Goal: Task Accomplishment & Management: Manage account settings

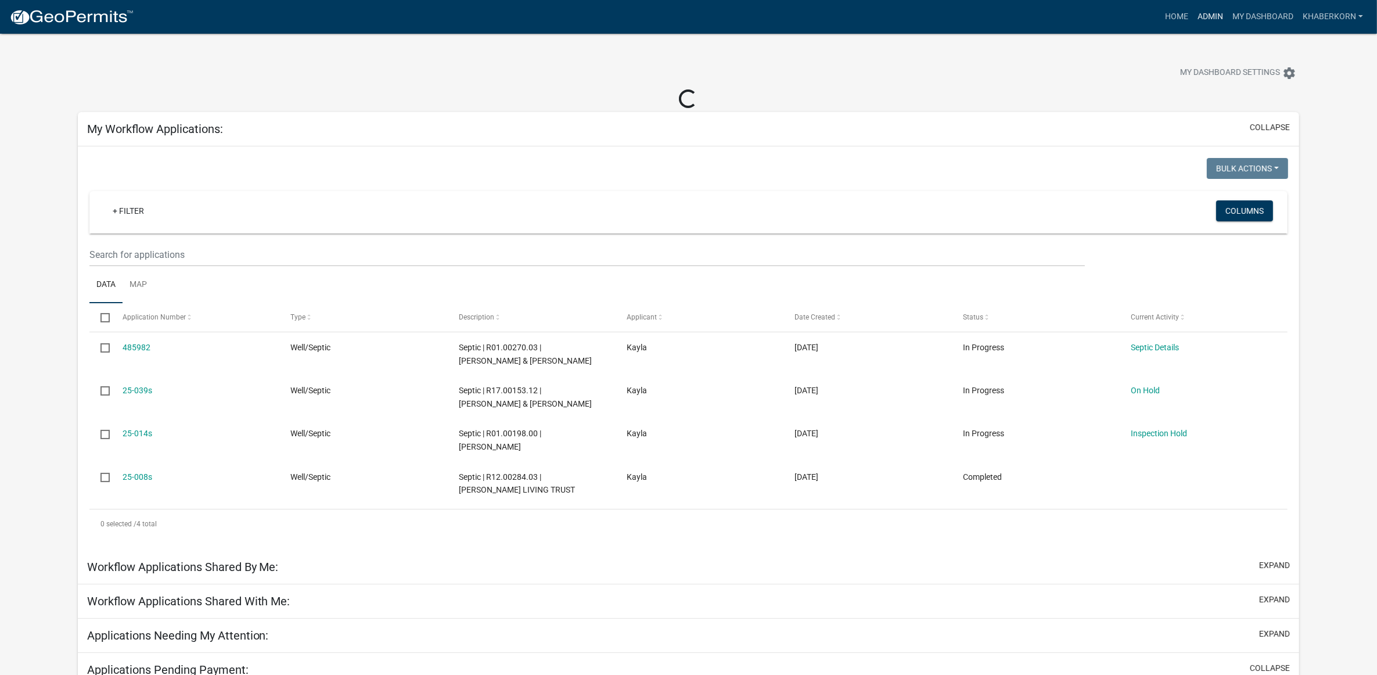
click at [1212, 12] on link "Admin" at bounding box center [1210, 17] width 35 height 22
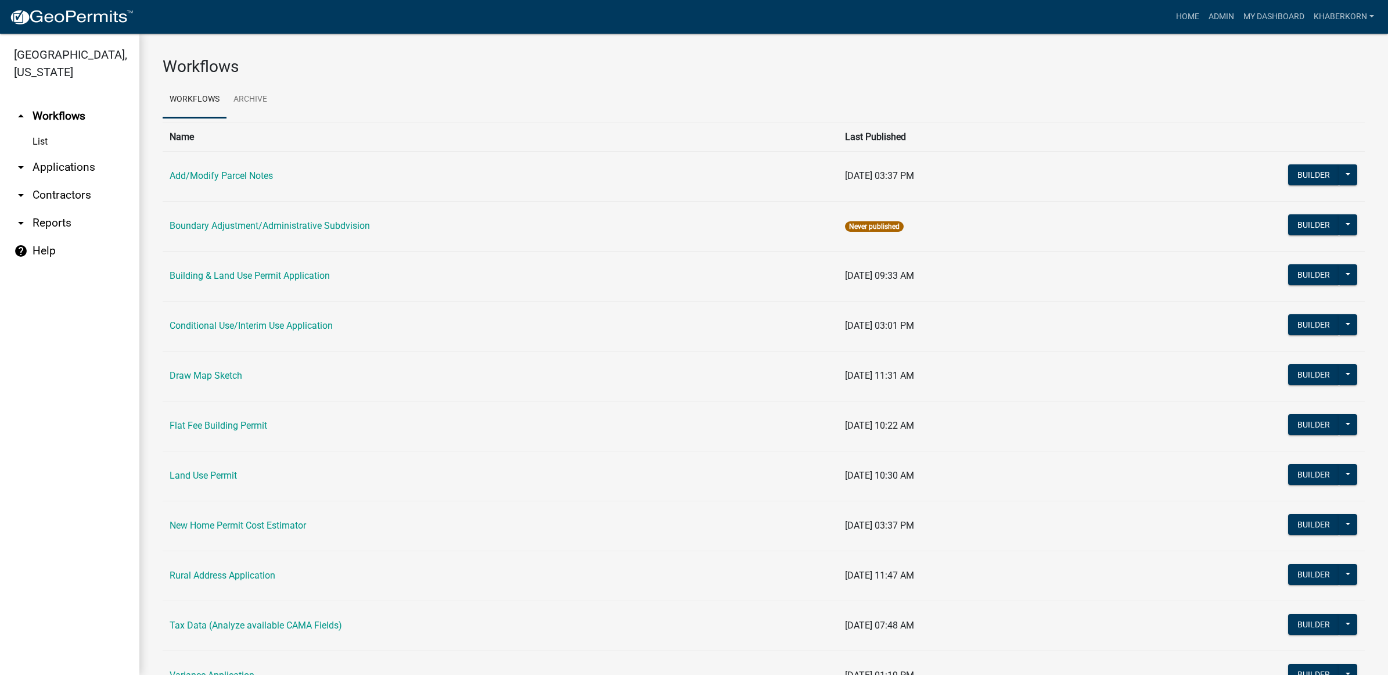
click at [196, 282] on td "Building & Land Use Permit Application" at bounding box center [501, 276] width 676 height 50
click at [199, 277] on link "Building & Land Use Permit Application" at bounding box center [250, 275] width 160 height 11
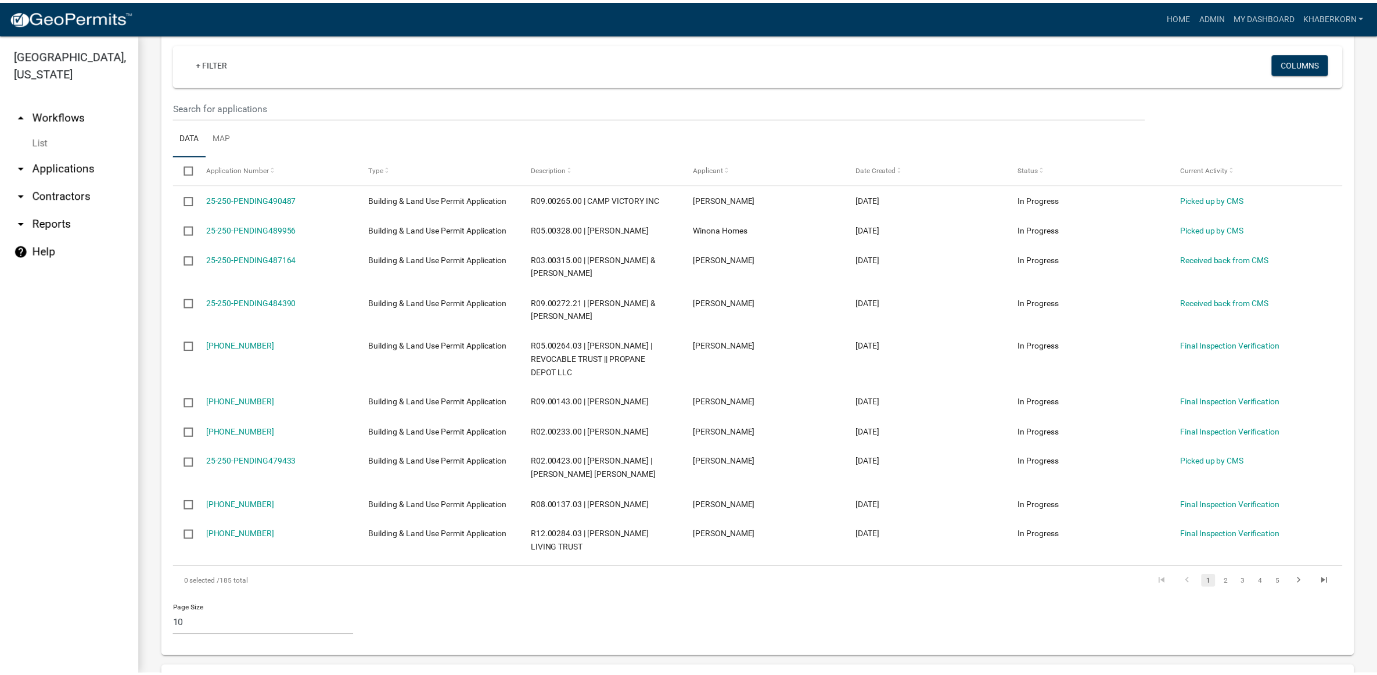
scroll to position [218, 0]
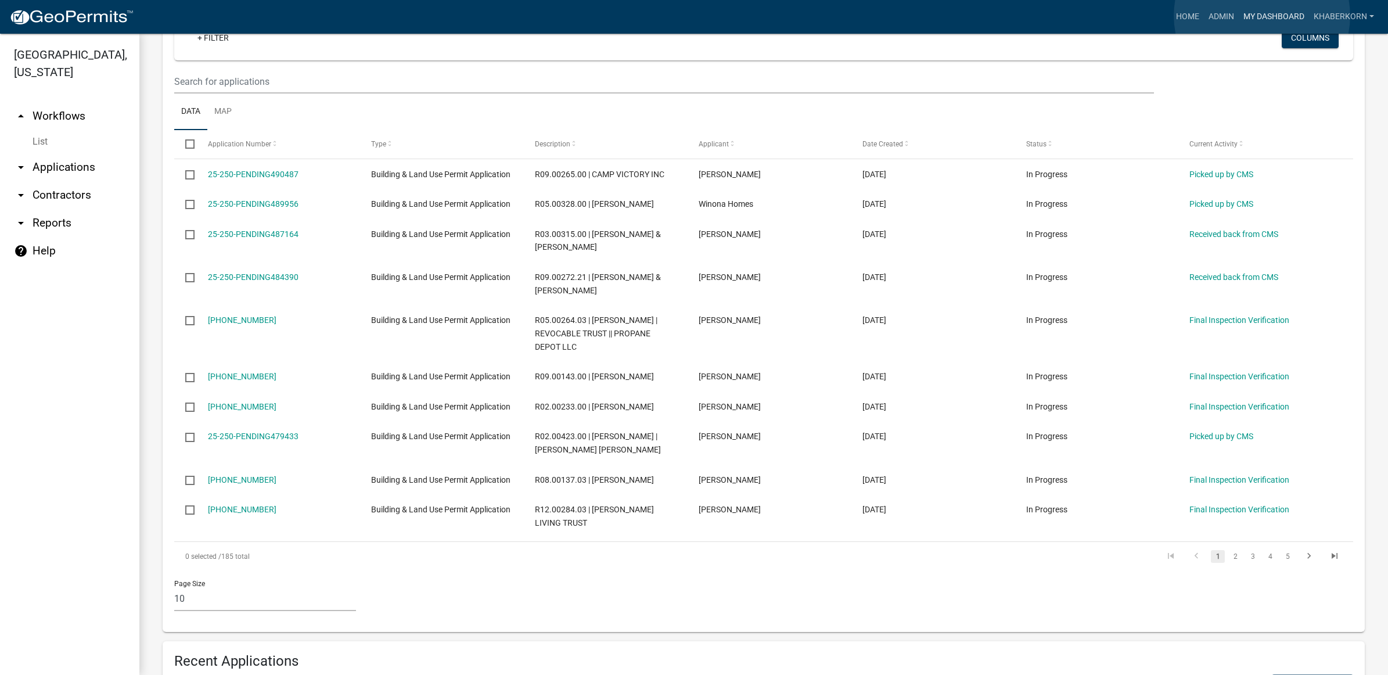
click at [1262, 16] on link "My Dashboard" at bounding box center [1274, 17] width 70 height 22
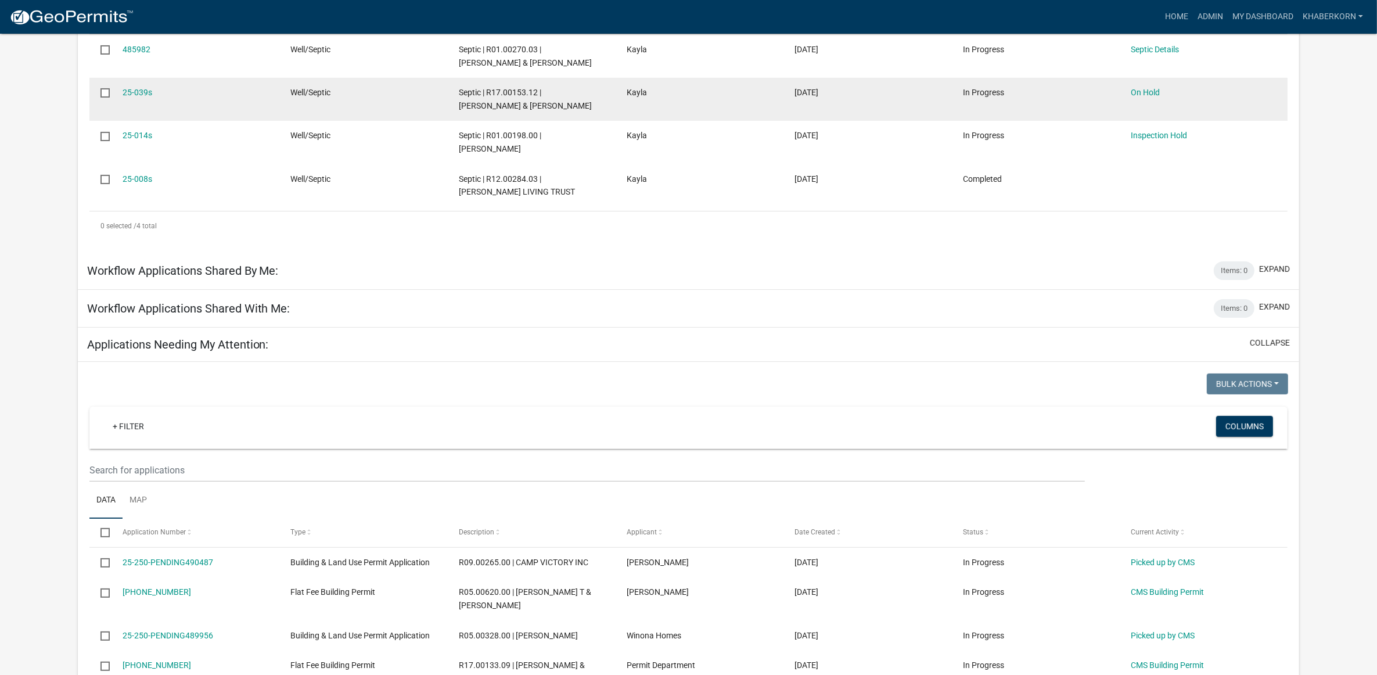
scroll to position [290, 0]
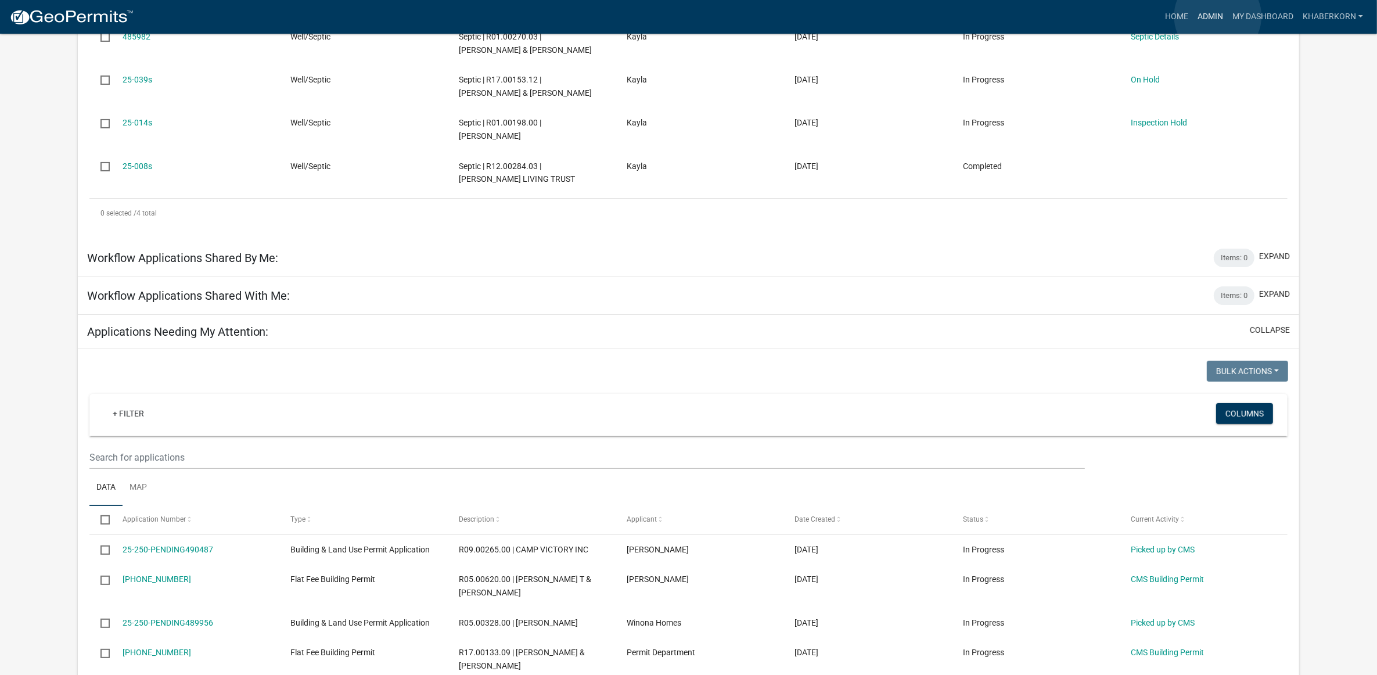
click at [1218, 16] on link "Admin" at bounding box center [1210, 17] width 35 height 22
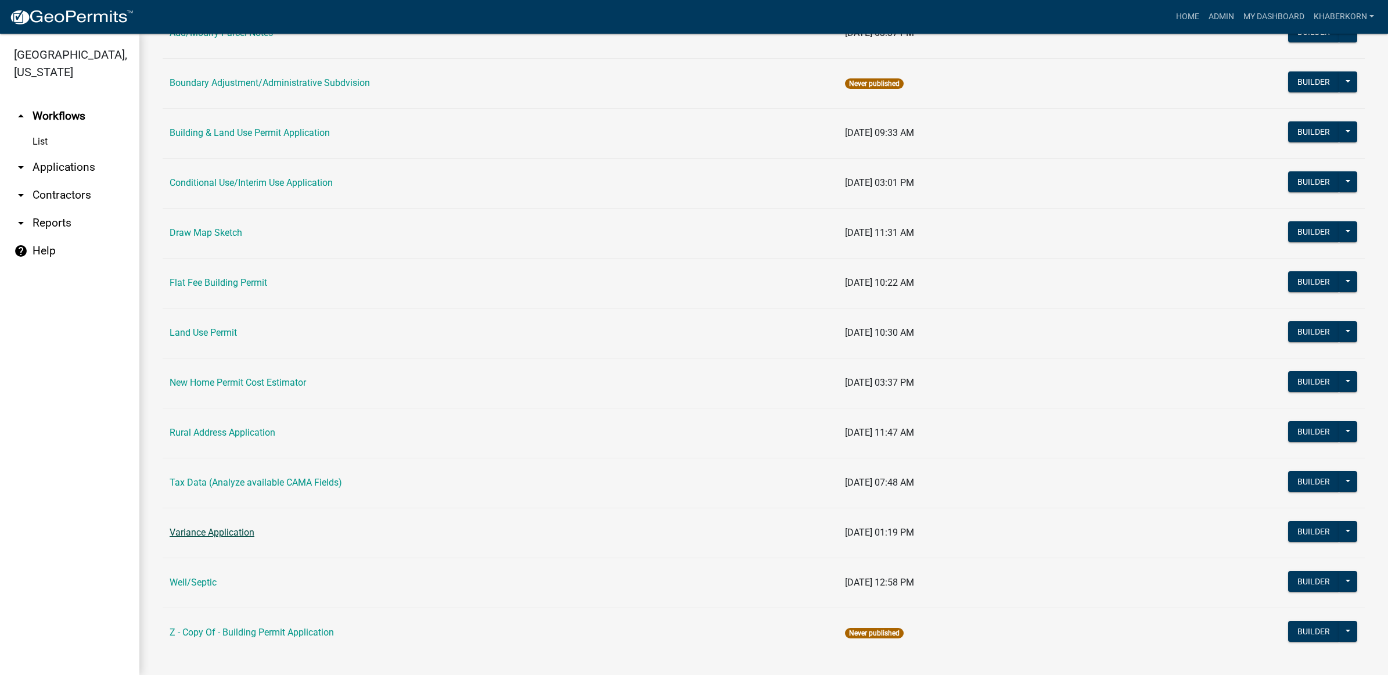
scroll to position [145, 0]
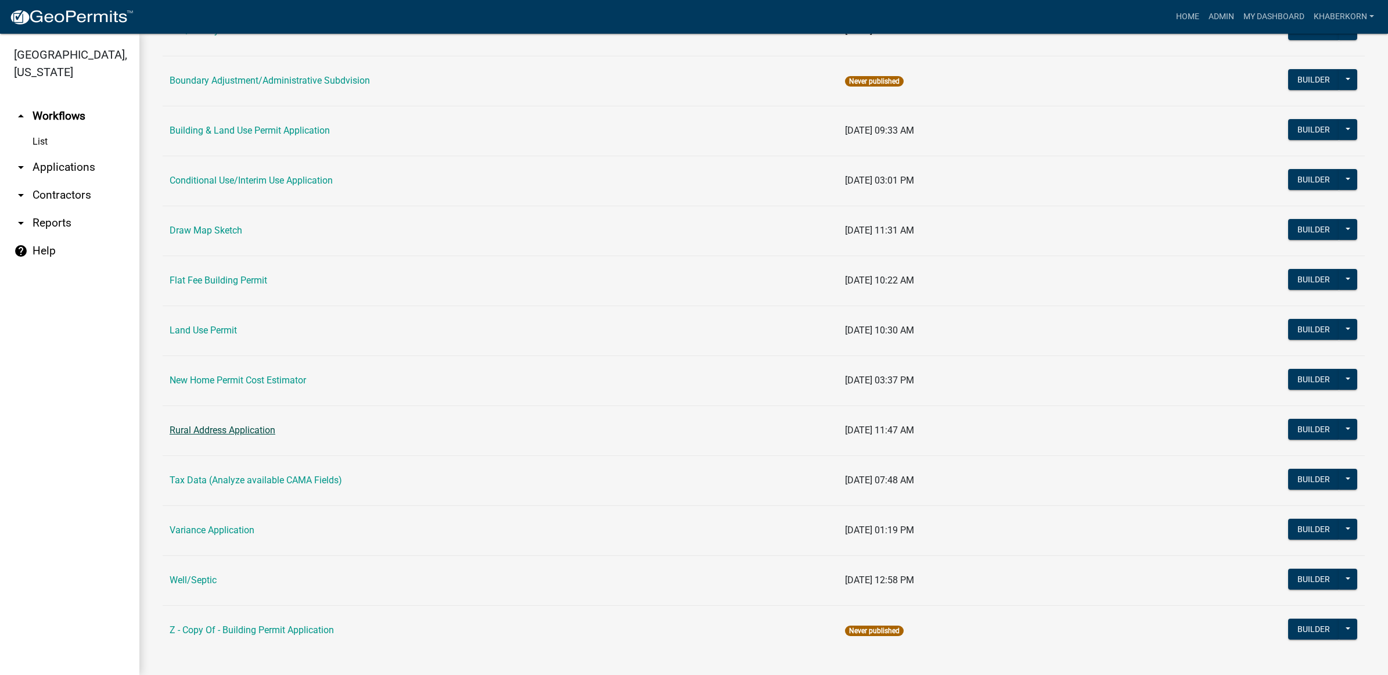
click at [222, 434] on link "Rural Address Application" at bounding box center [223, 430] width 106 height 11
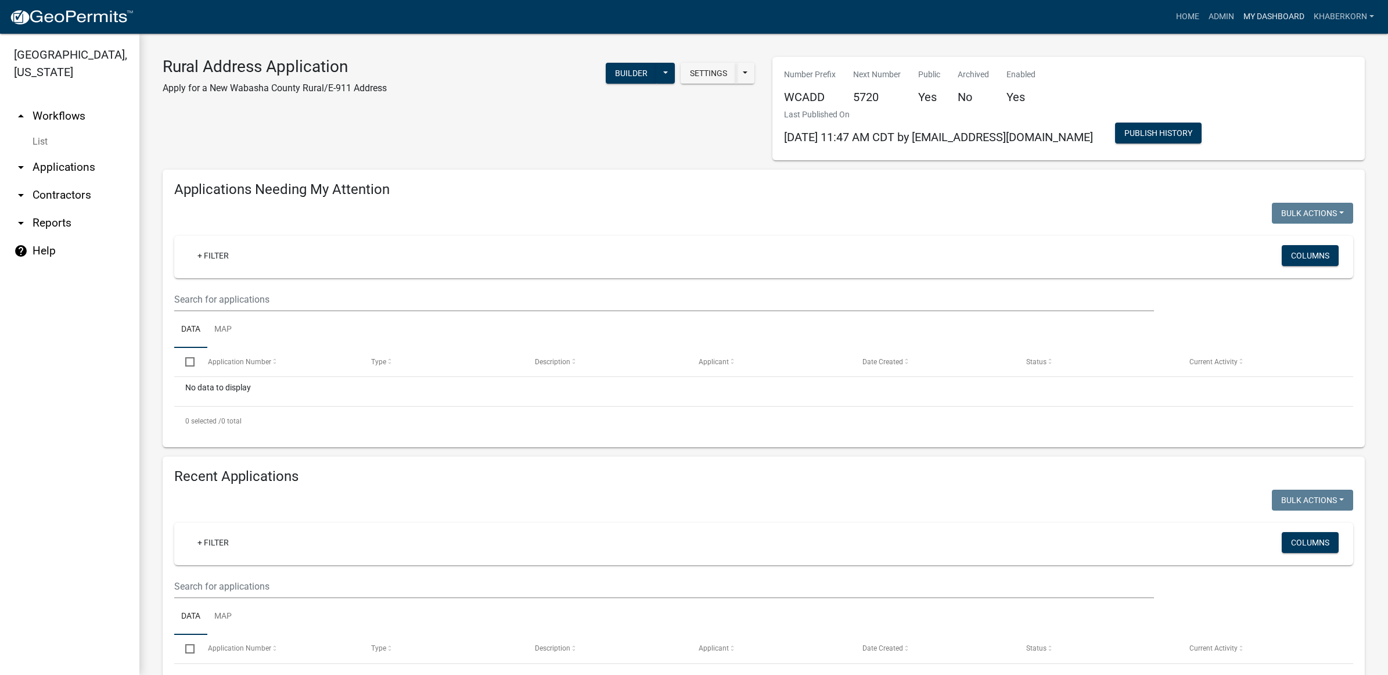
click at [1255, 16] on link "My Dashboard" at bounding box center [1274, 17] width 70 height 22
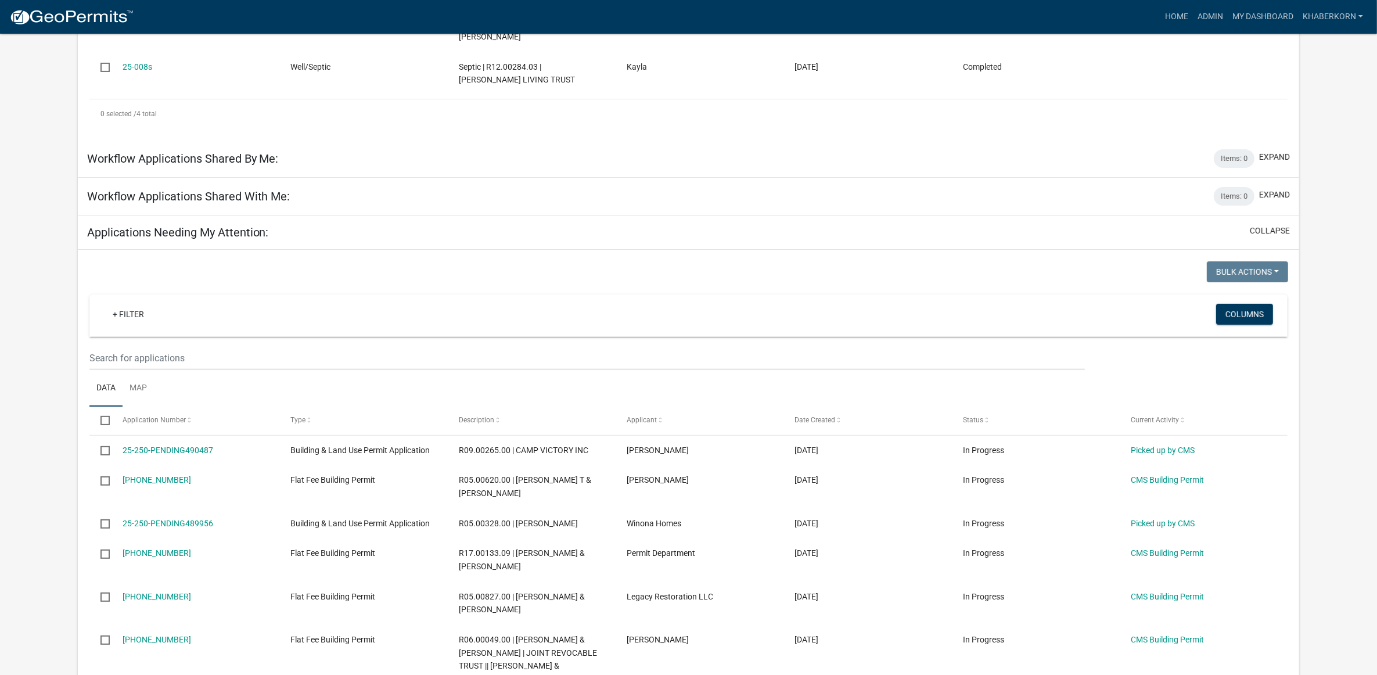
scroll to position [436, 0]
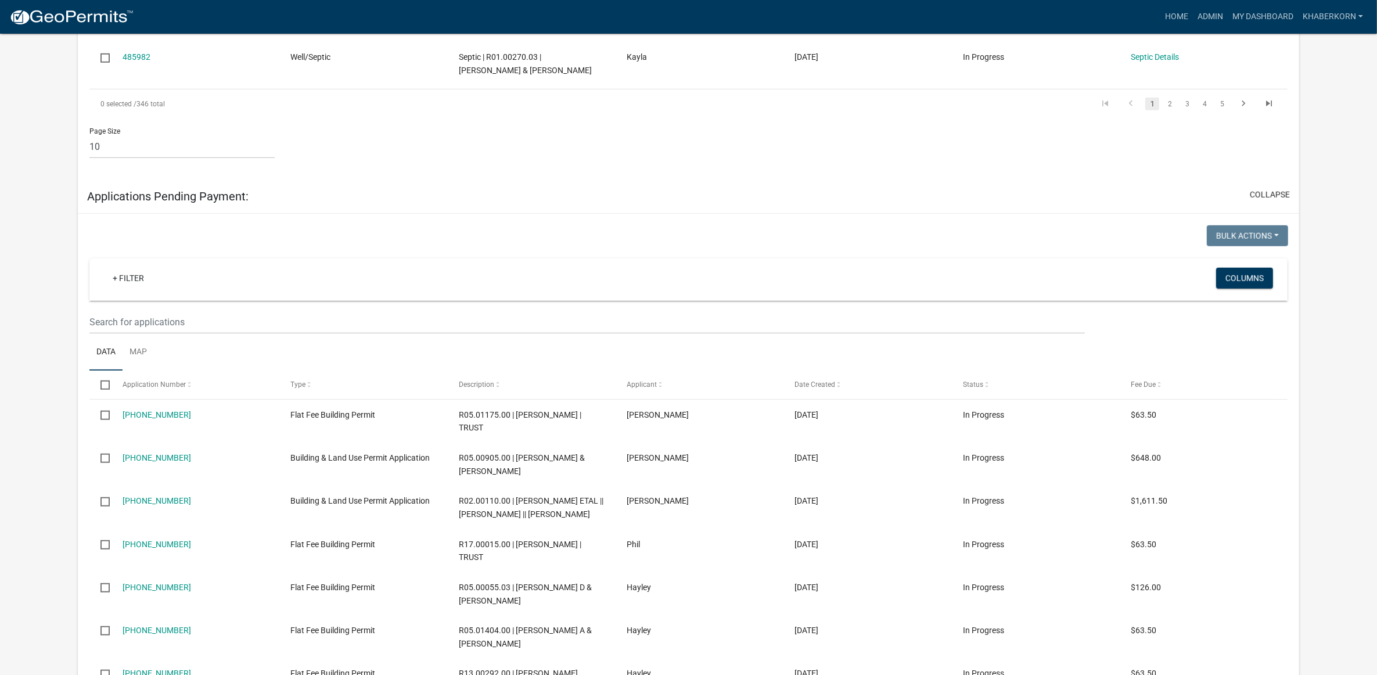
scroll to position [1307, 0]
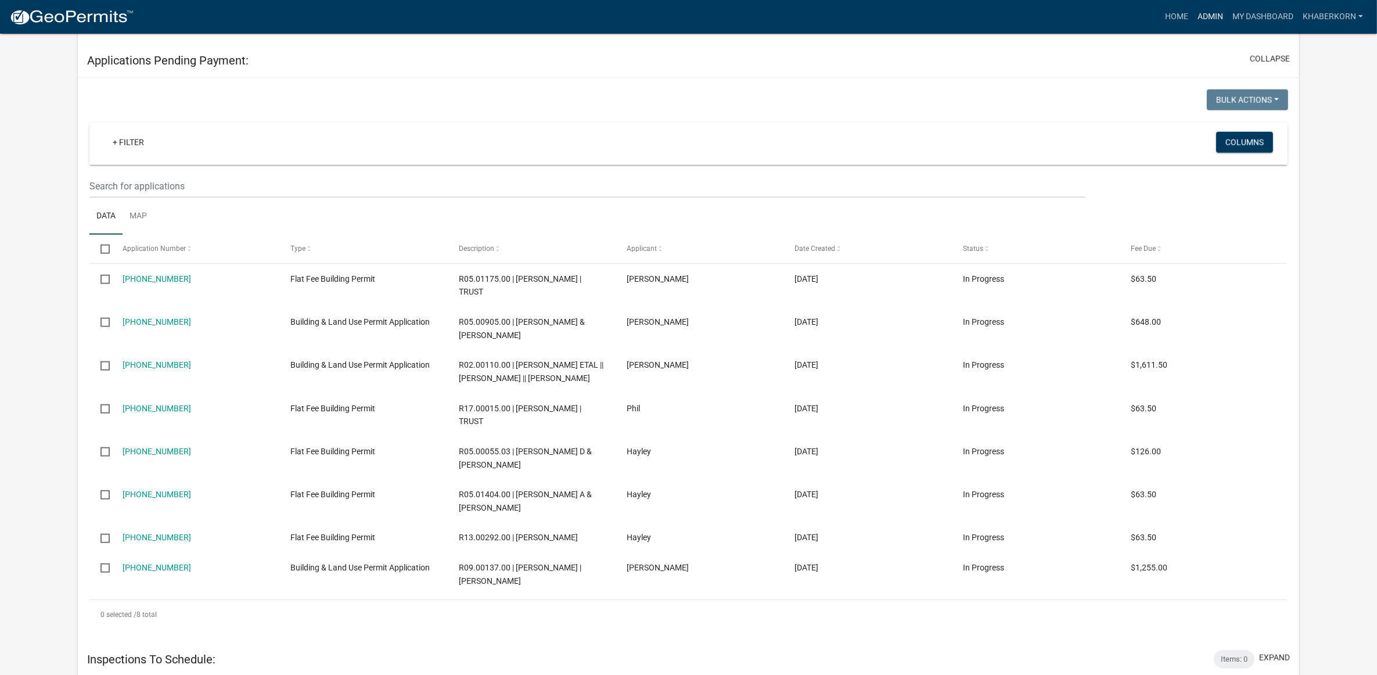
click at [1210, 18] on link "Admin" at bounding box center [1210, 17] width 35 height 22
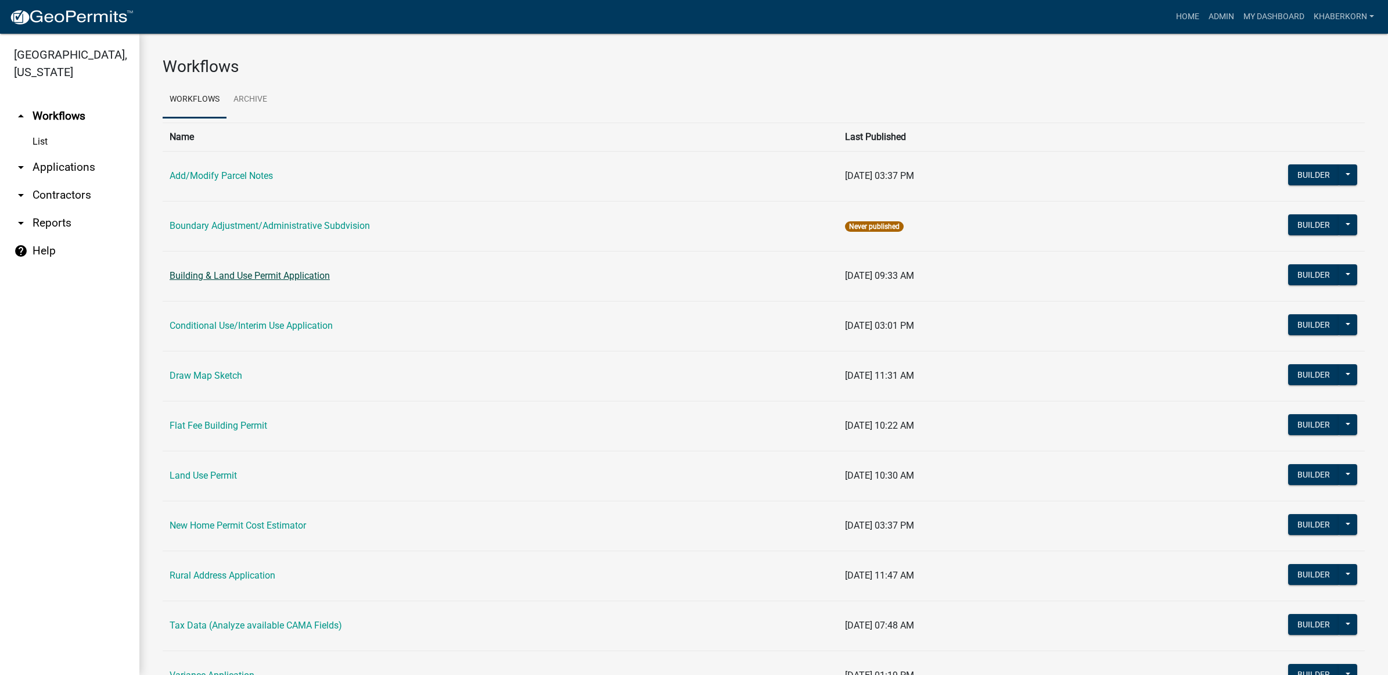
click at [212, 271] on link "Building & Land Use Permit Application" at bounding box center [250, 275] width 160 height 11
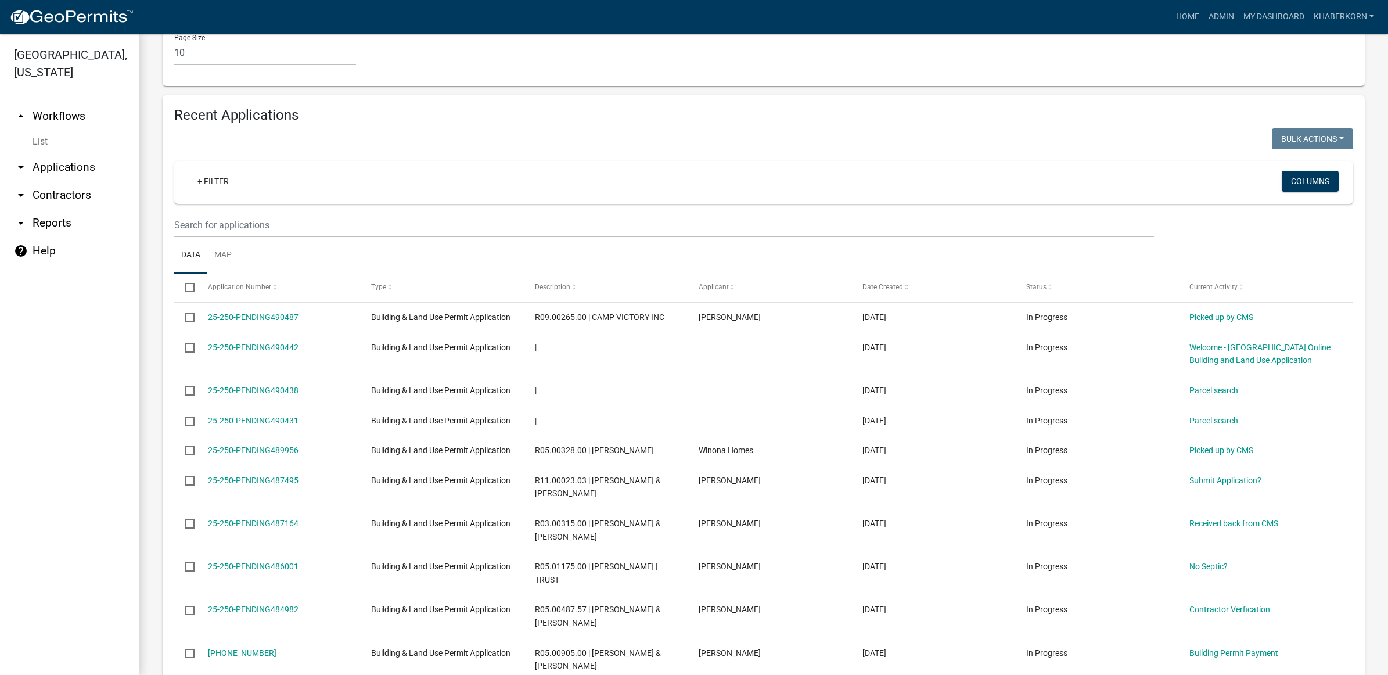
scroll to position [926, 0]
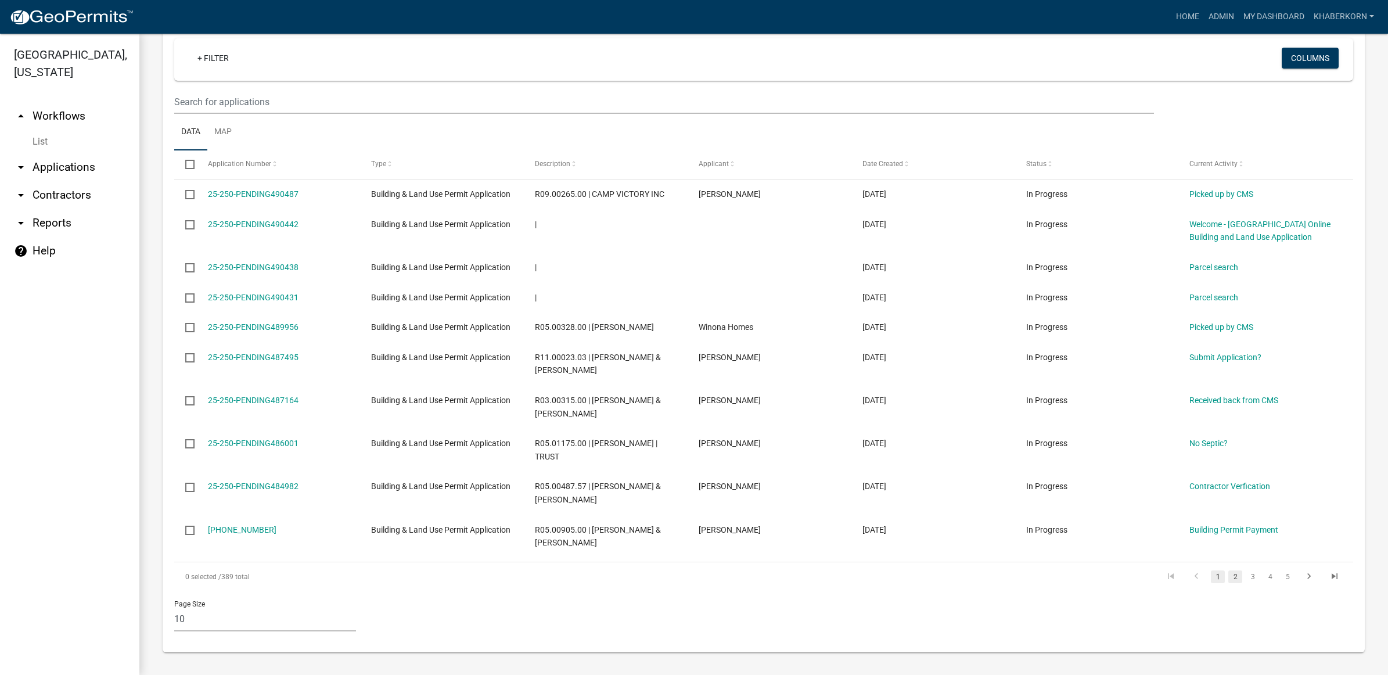
click at [1228, 576] on link "2" at bounding box center [1235, 576] width 14 height 13
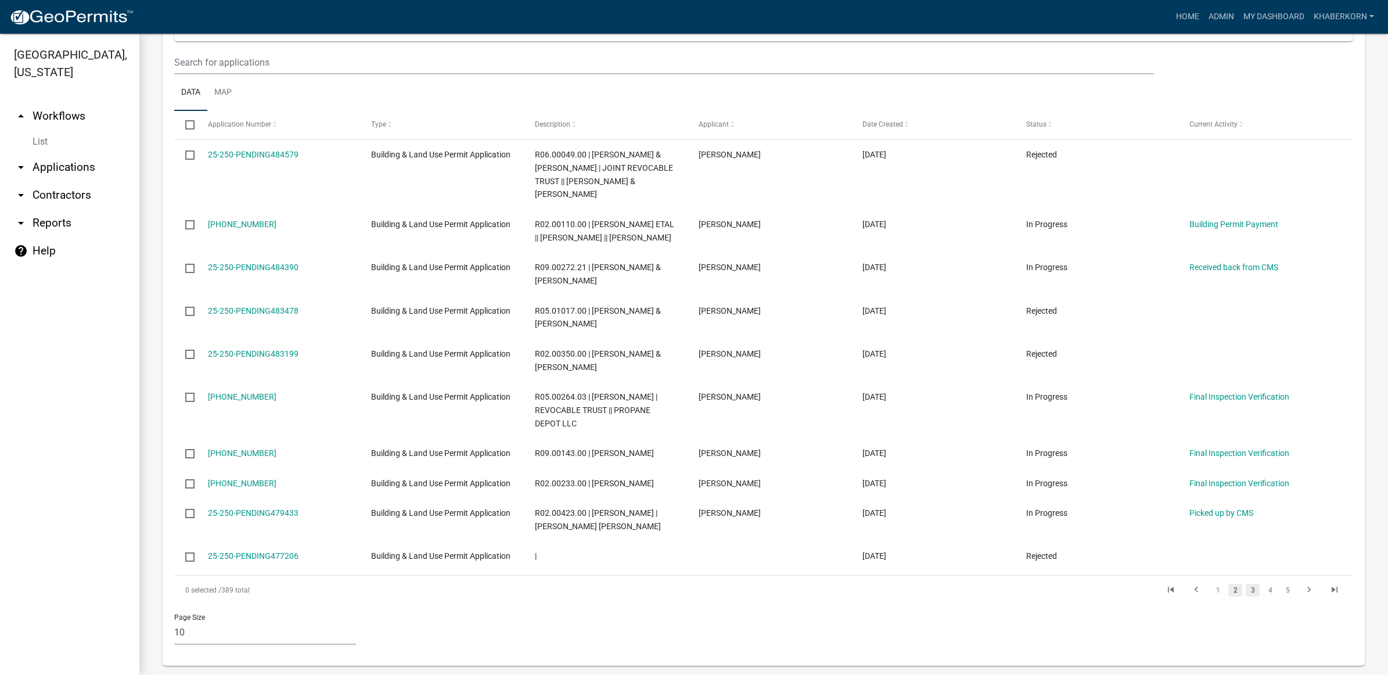
click at [1246, 597] on link "3" at bounding box center [1253, 590] width 14 height 13
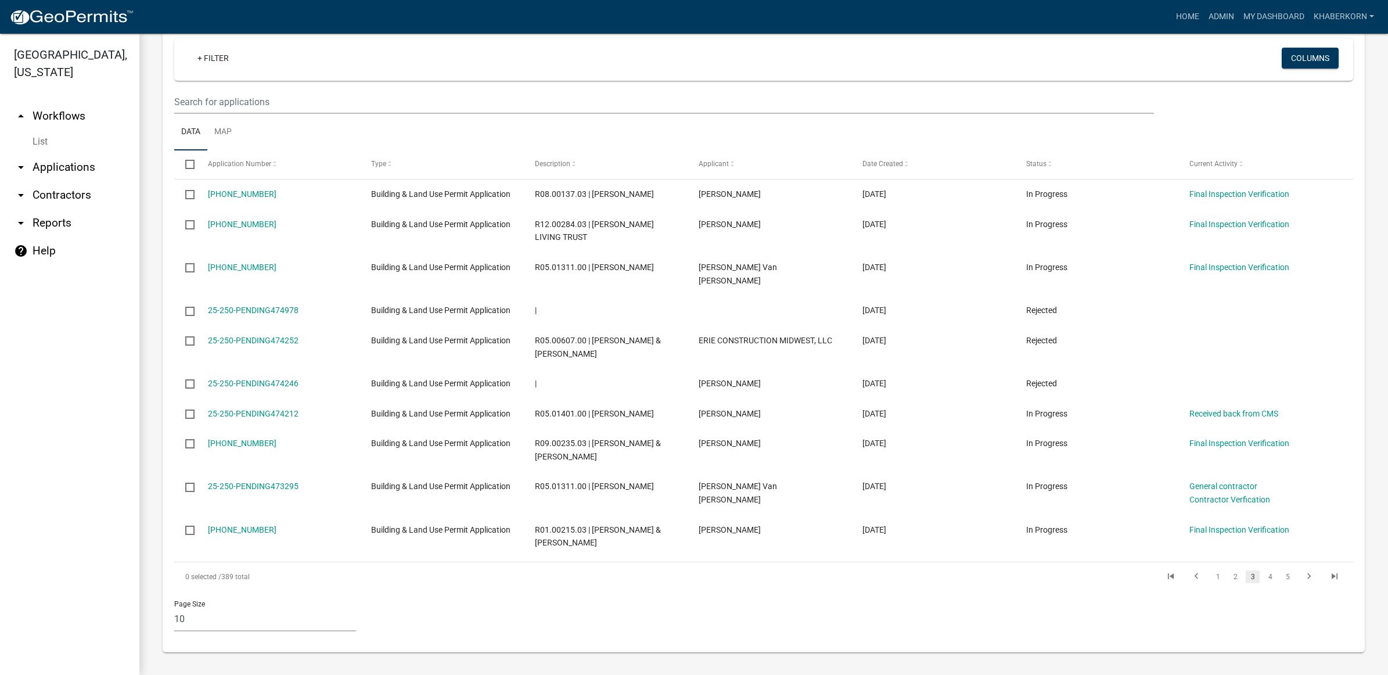
scroll to position [913, 0]
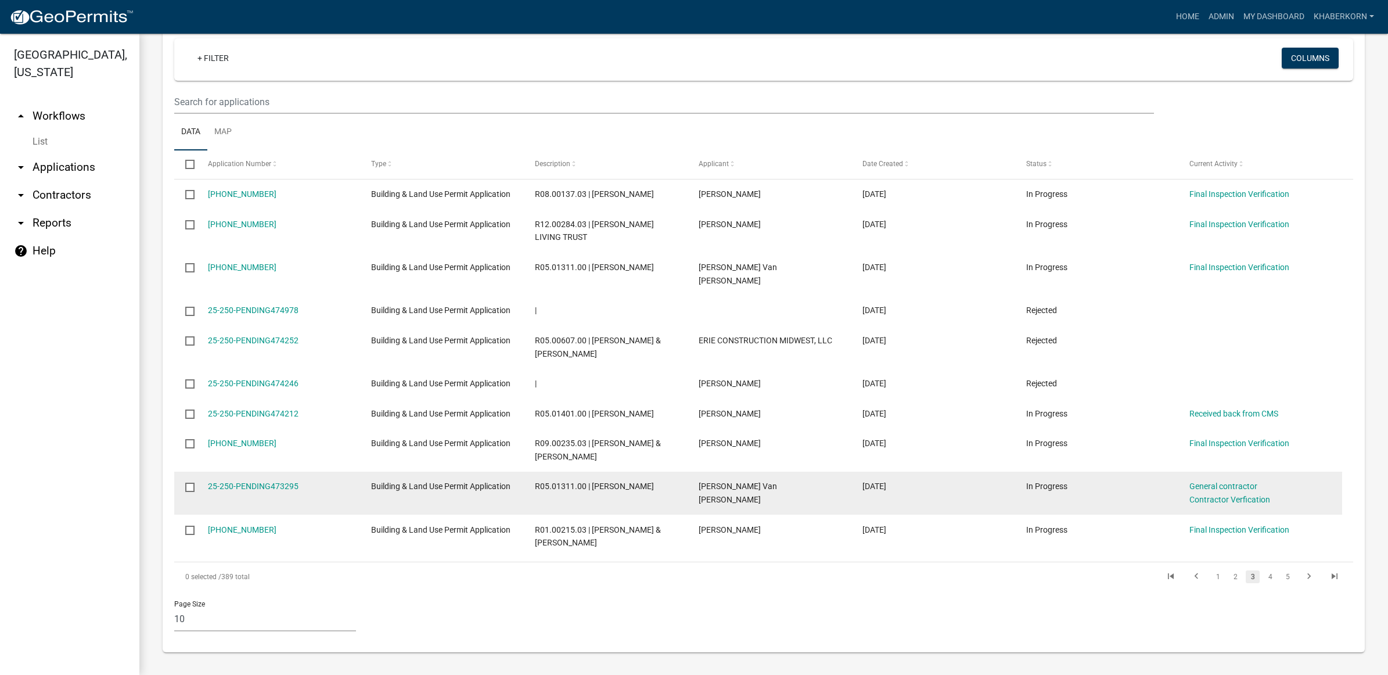
click at [189, 489] on input "checkbox" at bounding box center [189, 487] width 8 height 8
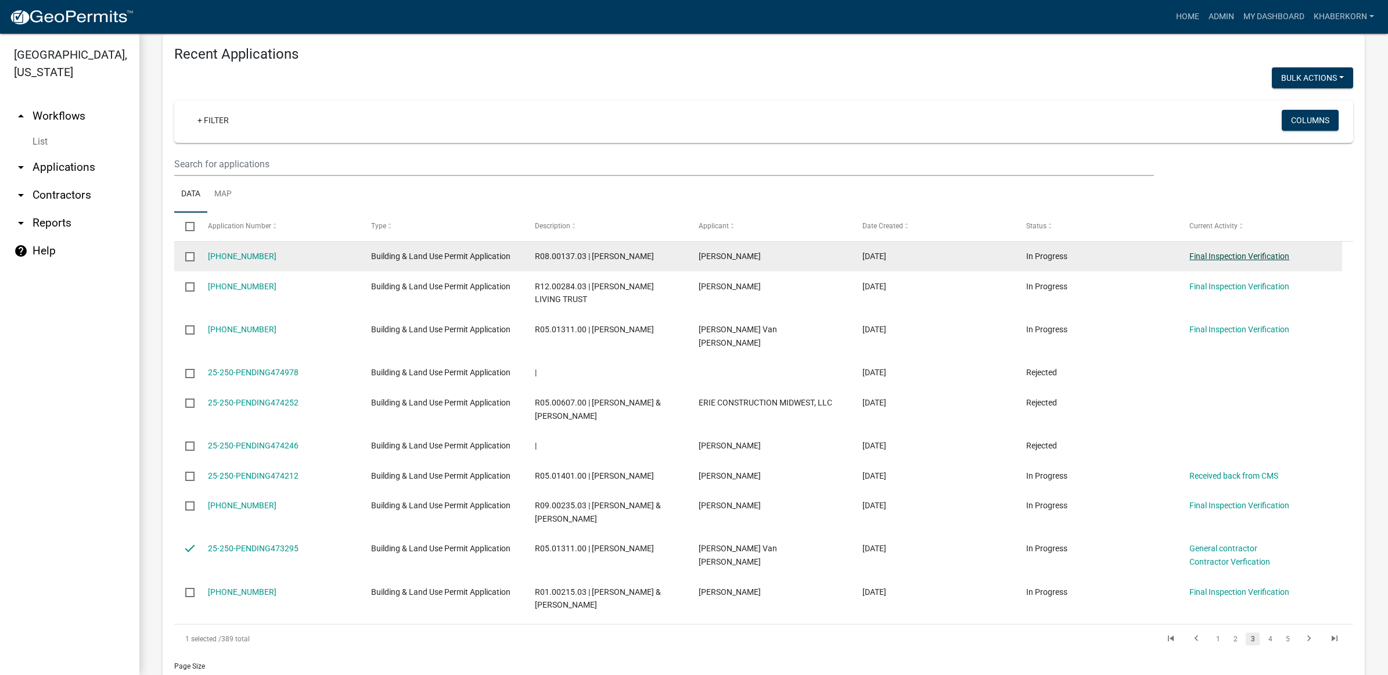
scroll to position [695, 0]
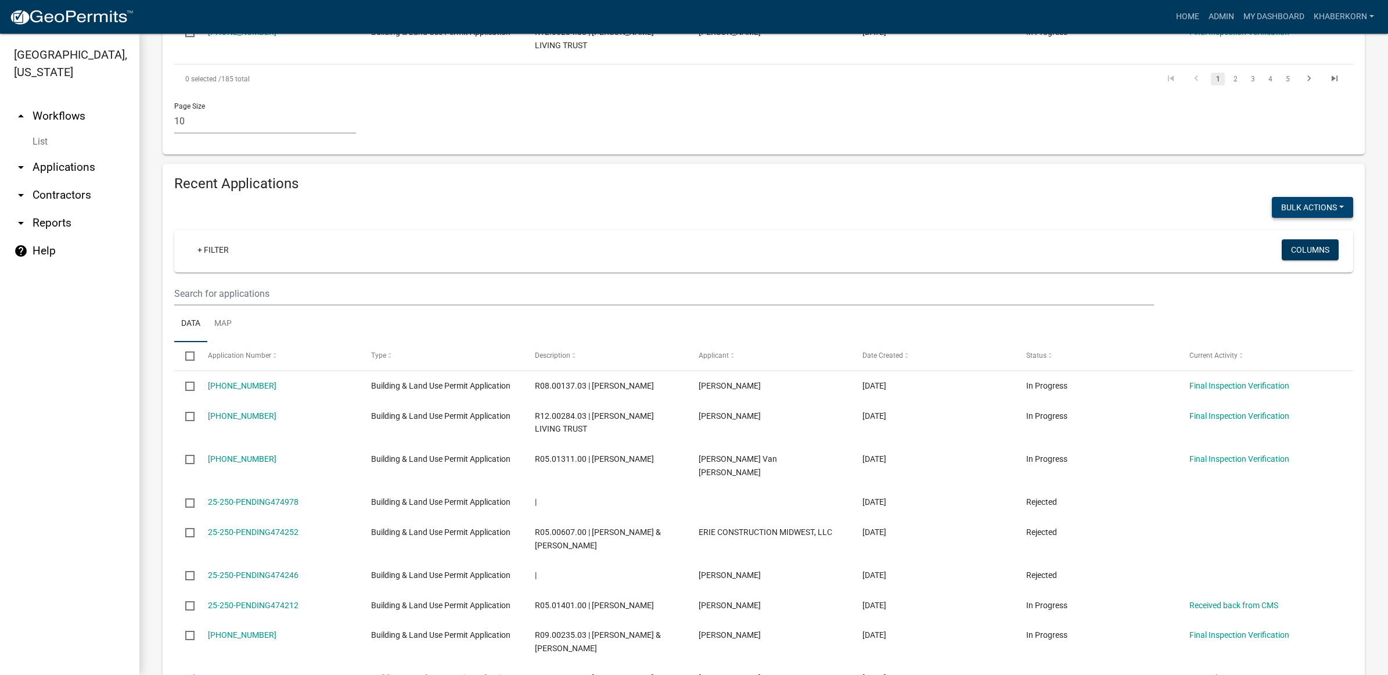
click at [1272, 218] on button "Bulk Actions" at bounding box center [1312, 207] width 81 height 21
click at [1280, 251] on button "Void" at bounding box center [1306, 237] width 93 height 28
checkbox input "false"
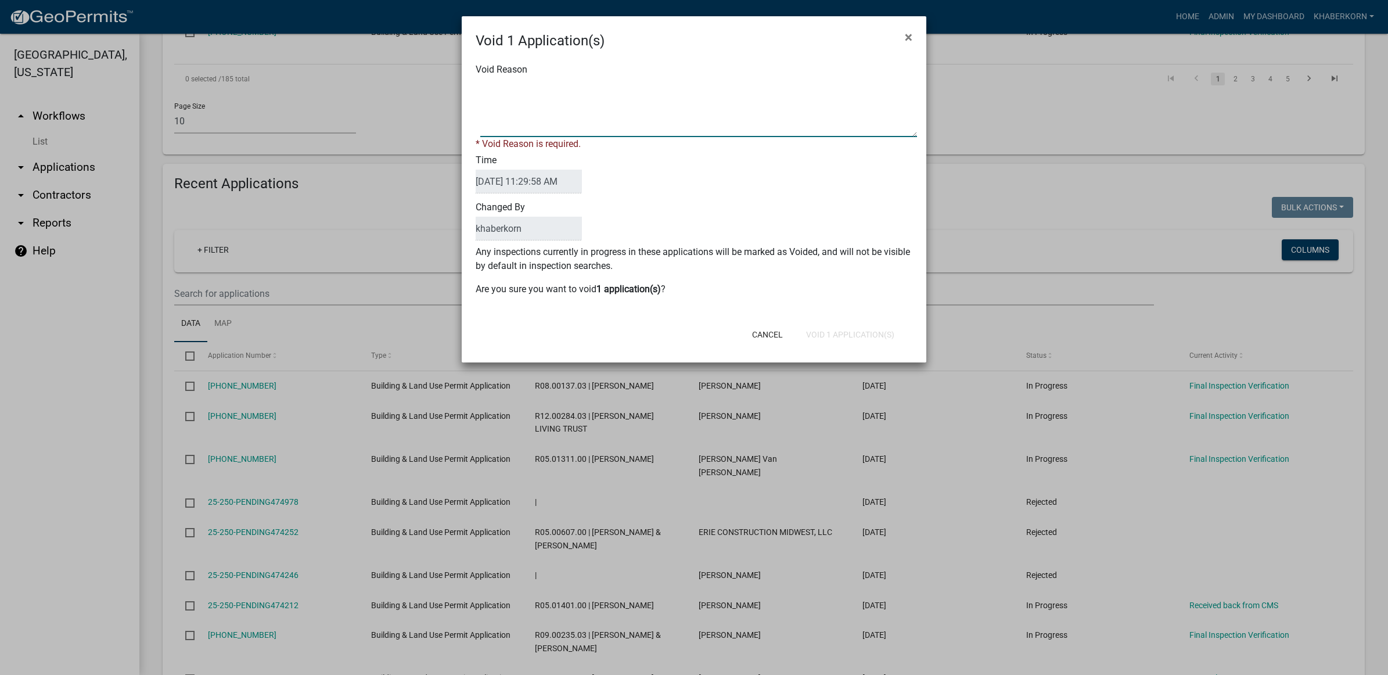
click at [558, 100] on textarea "Void Reason" at bounding box center [698, 108] width 437 height 58
type textarea "Duplicate - Permit 25-250-256 issued"
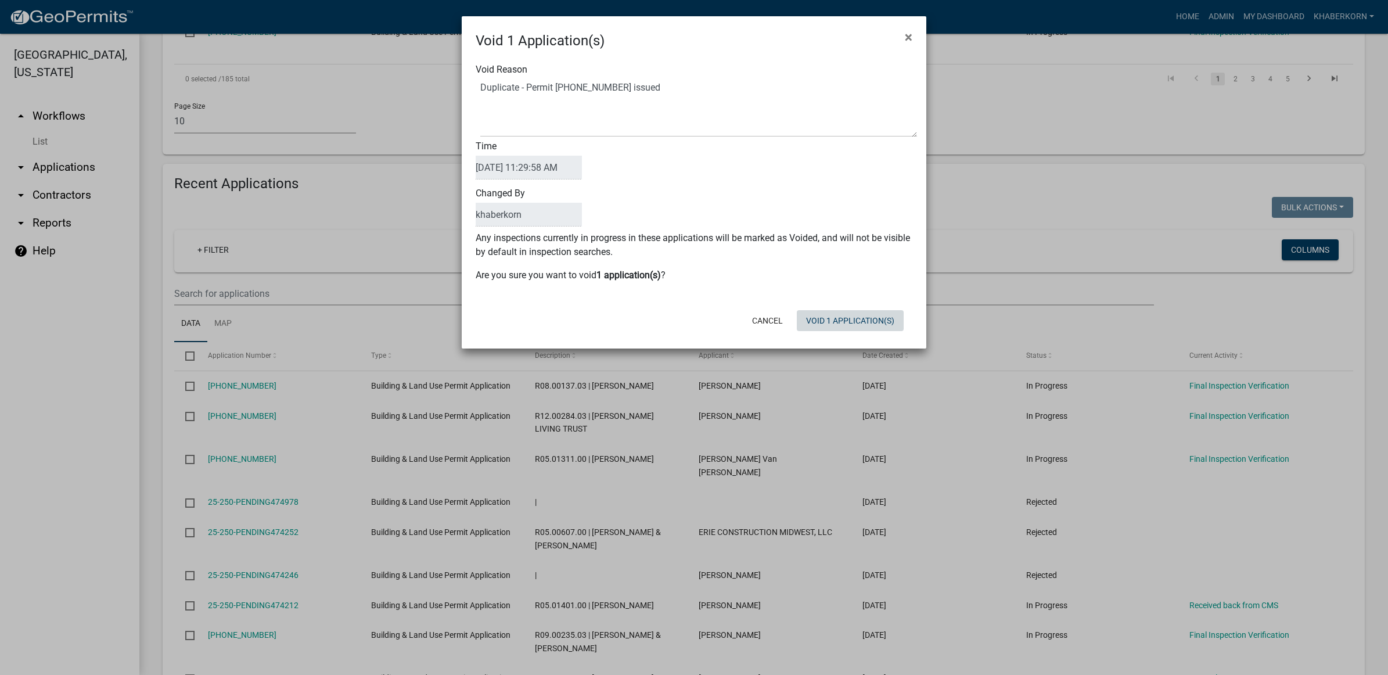
click at [860, 326] on button "Void 1 Application(s)" at bounding box center [850, 320] width 107 height 21
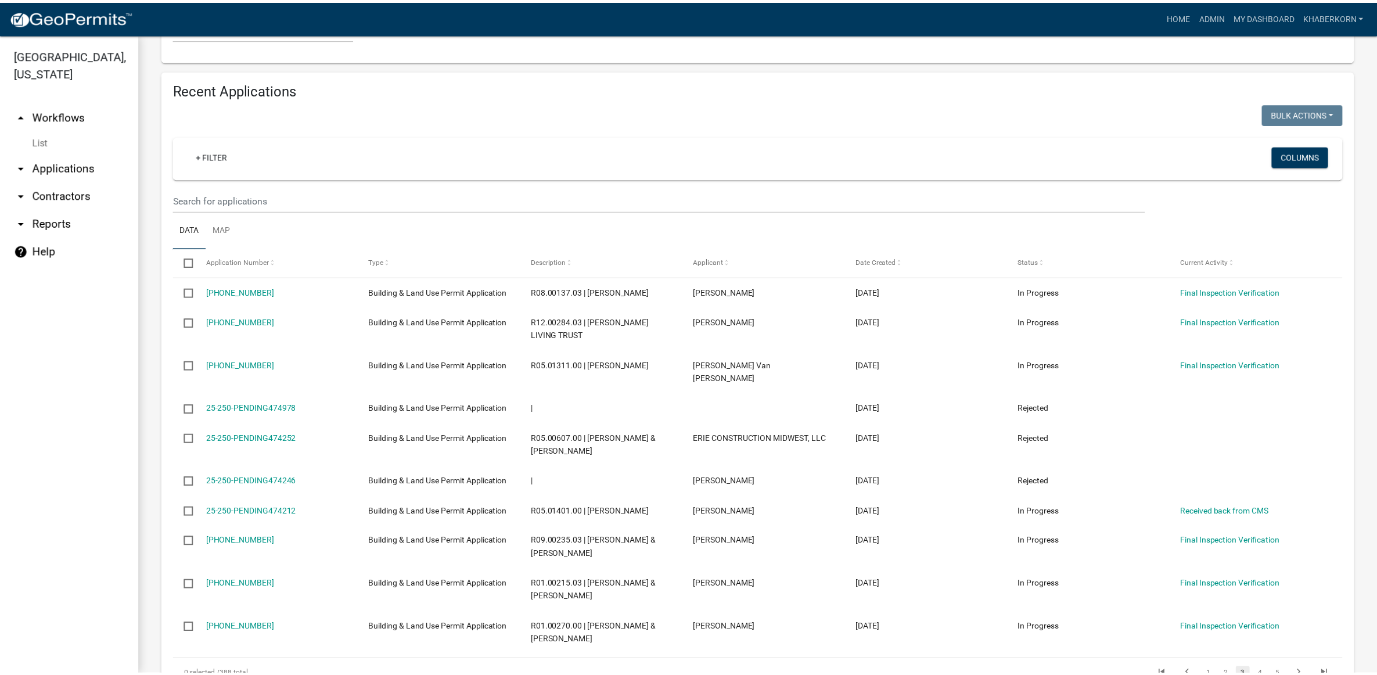
scroll to position [913, 0]
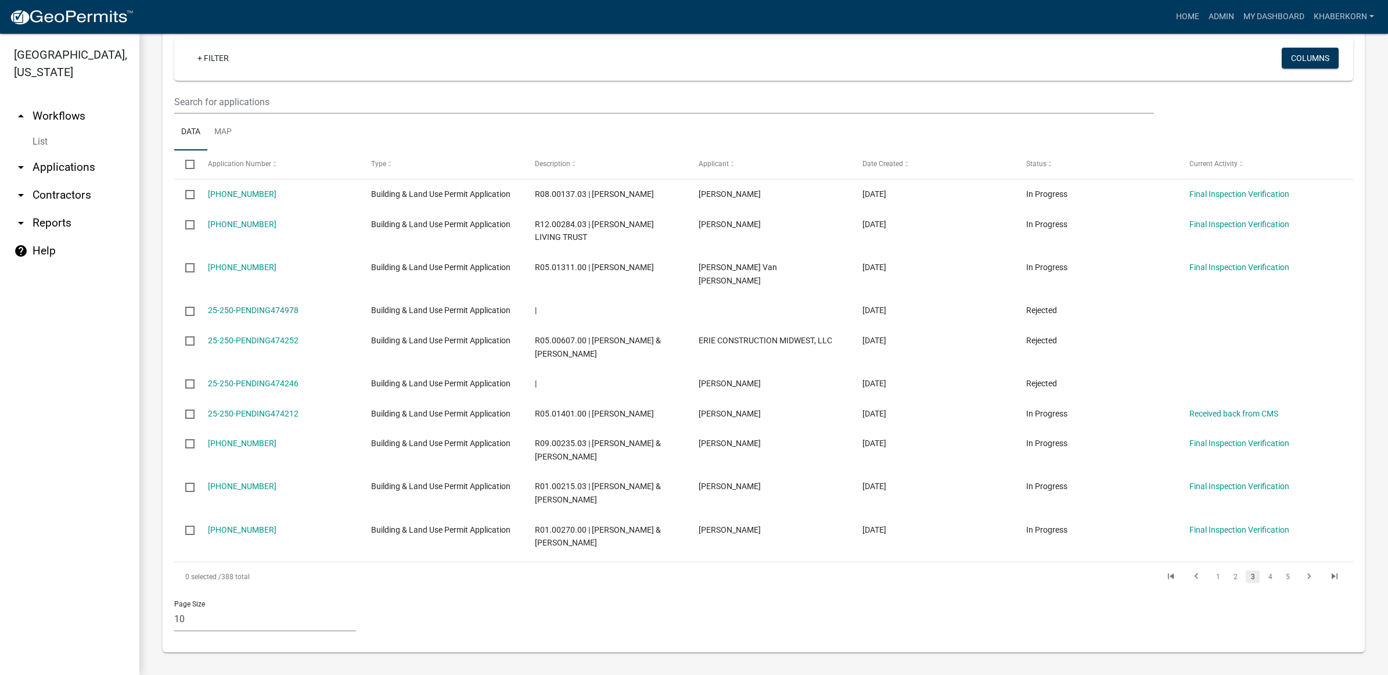
click at [1262, 583] on li "4" at bounding box center [1270, 577] width 17 height 20
click at [1263, 577] on link "4" at bounding box center [1270, 576] width 14 height 13
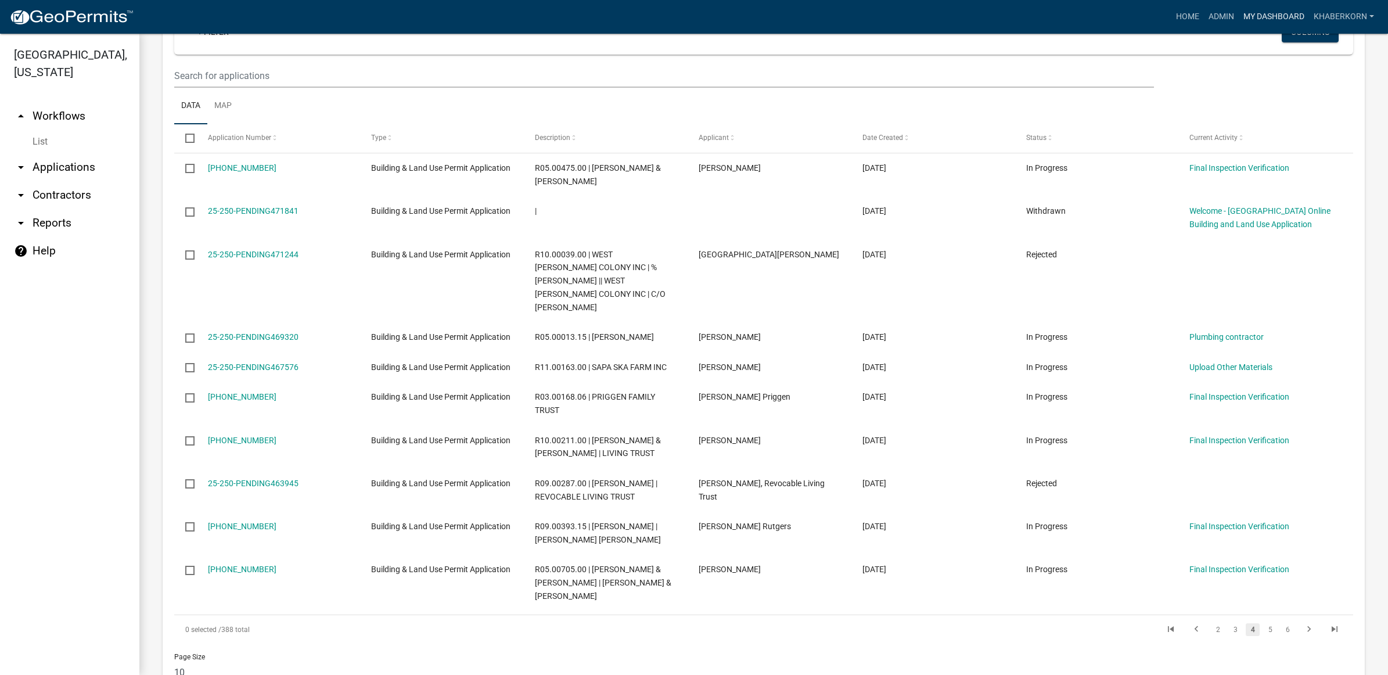
click at [1266, 9] on link "My Dashboard" at bounding box center [1274, 17] width 70 height 22
